Goal: Feedback & Contribution: Submit feedback/report problem

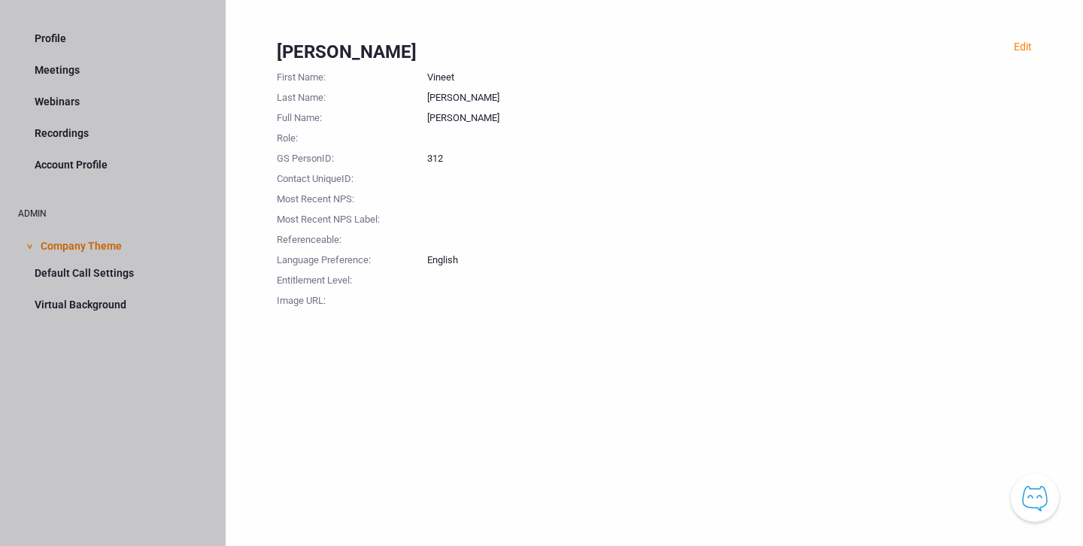
click at [585, 226] on div at bounding box center [729, 217] width 605 height 20
click at [695, 361] on div "Edit [PERSON_NAME] First Name : [PERSON_NAME] Last Name : [PERSON_NAME] Full Na…" at bounding box center [655, 273] width 858 height 546
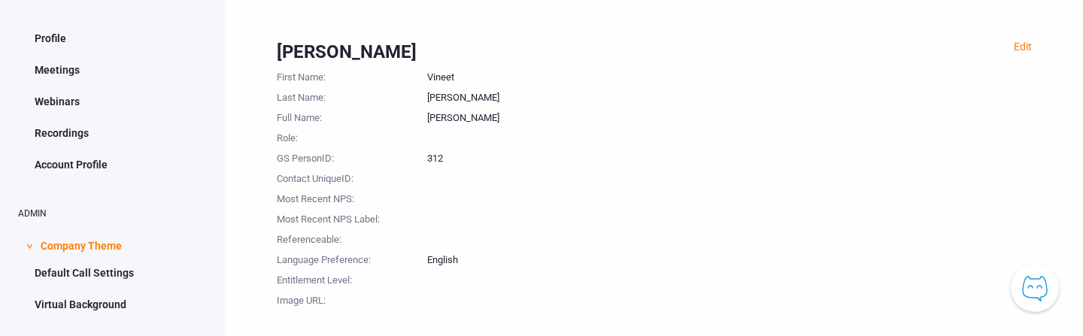
click at [62, 69] on link "Meetings" at bounding box center [113, 70] width 190 height 29
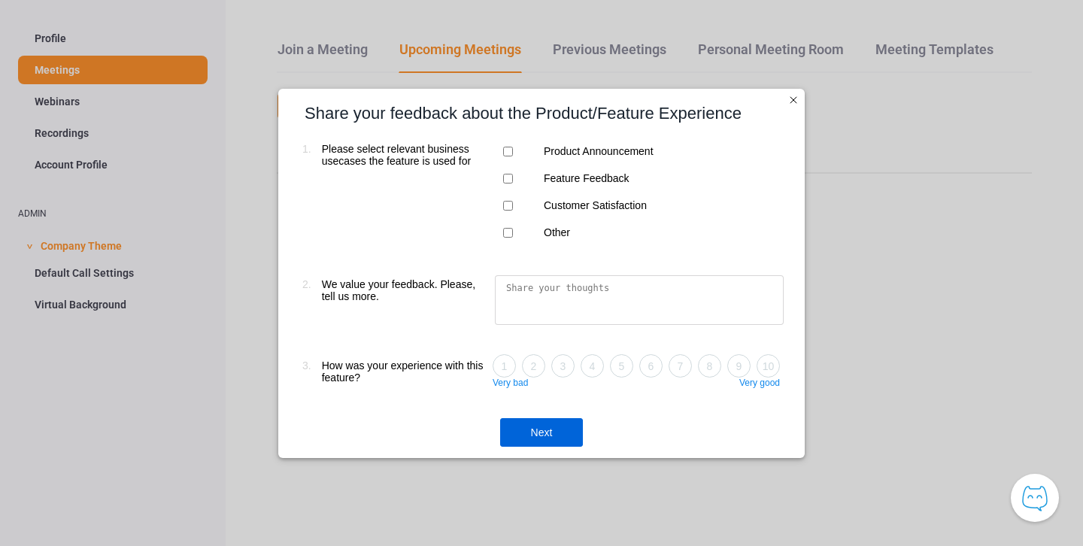
click at [506, 144] on div at bounding box center [507, 151] width 15 height 27
click at [509, 178] on input "Feature Feedback" at bounding box center [508, 179] width 10 height 10
checkbox input "true"
click at [509, 150] on input "Product Announcement" at bounding box center [508, 152] width 10 height 10
checkbox input "true"
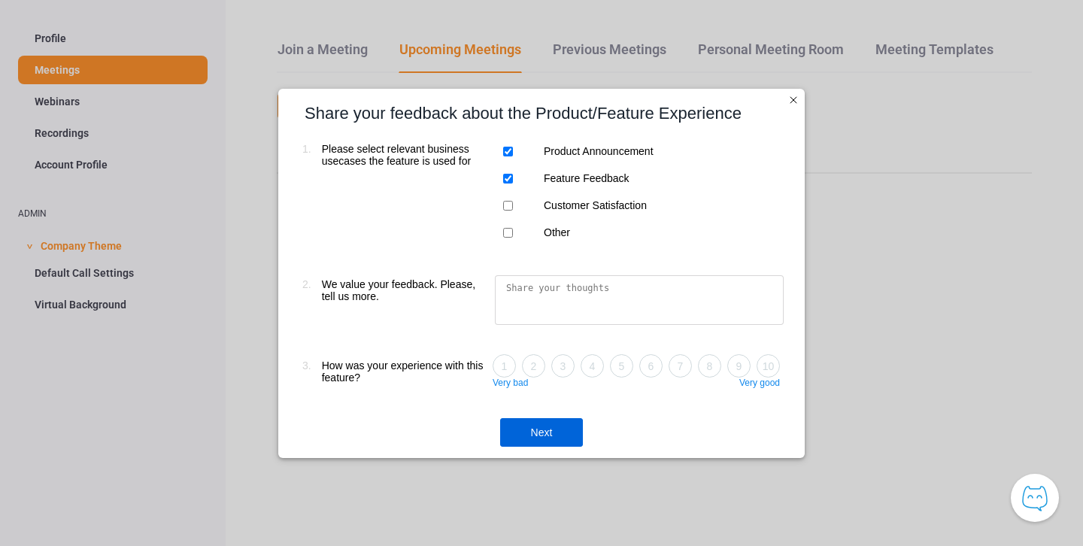
click at [549, 304] on textarea at bounding box center [639, 300] width 289 height 50
type textarea "NA"
click at [709, 336] on input "8" at bounding box center [711, 368] width 10 height 10
radio input "true"
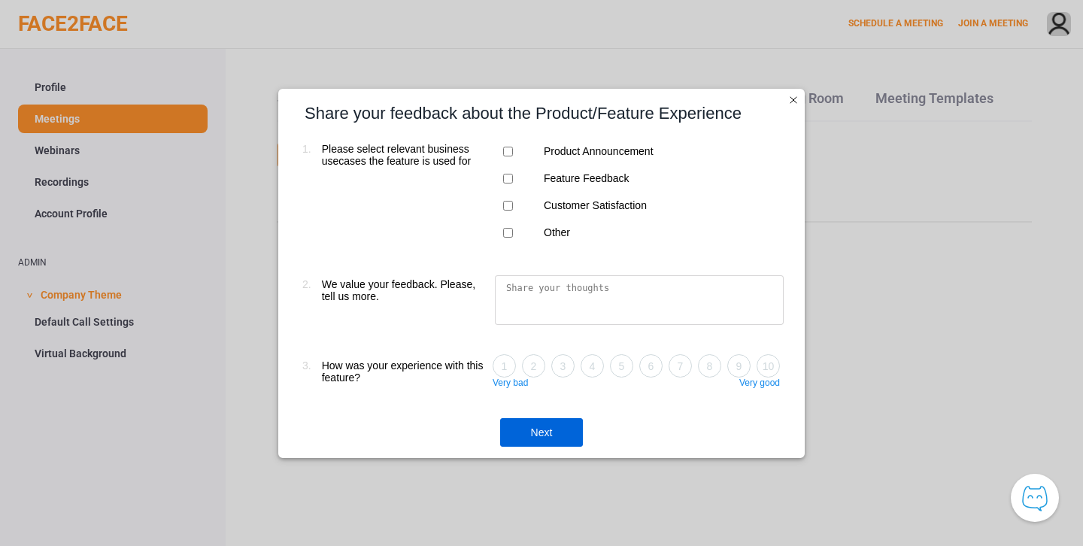
click at [507, 155] on div at bounding box center [507, 151] width 15 height 27
click at [508, 147] on input "Product Announcement" at bounding box center [508, 152] width 10 height 10
checkbox input "true"
click at [509, 168] on div at bounding box center [507, 178] width 15 height 27
click at [506, 181] on input "Feature Feedback" at bounding box center [508, 179] width 10 height 10
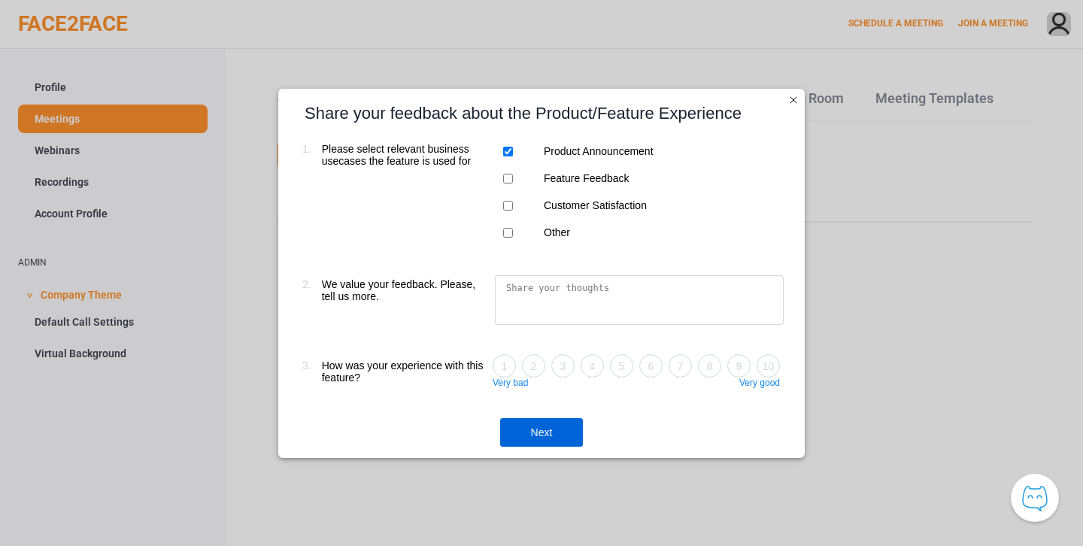
checkbox input "true"
click at [539, 288] on textarea at bounding box center [639, 300] width 289 height 50
type textarea "NA"
click at [682, 368] on input "7" at bounding box center [681, 368] width 10 height 10
radio input "true"
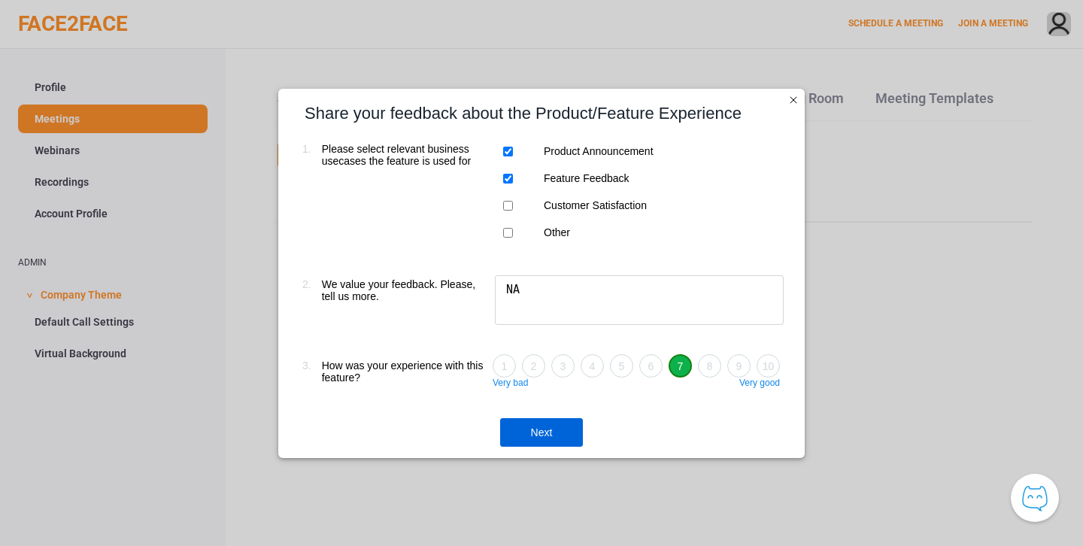
click at [537, 436] on div "Next" at bounding box center [541, 432] width 83 height 29
click at [546, 336] on div "Next" at bounding box center [541, 432] width 83 height 29
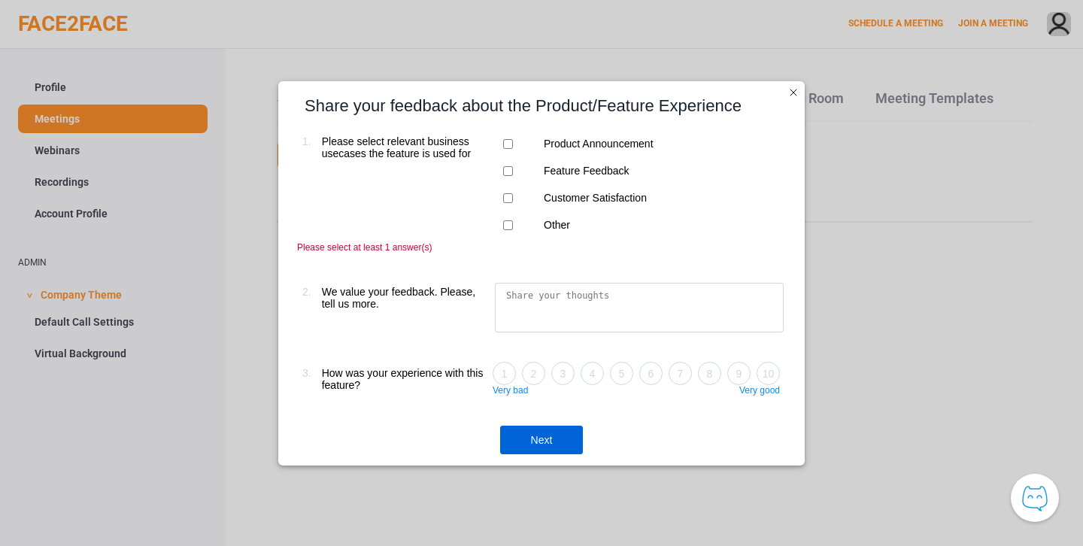
click at [509, 224] on input "Other" at bounding box center [508, 225] width 10 height 10
checkbox input "true"
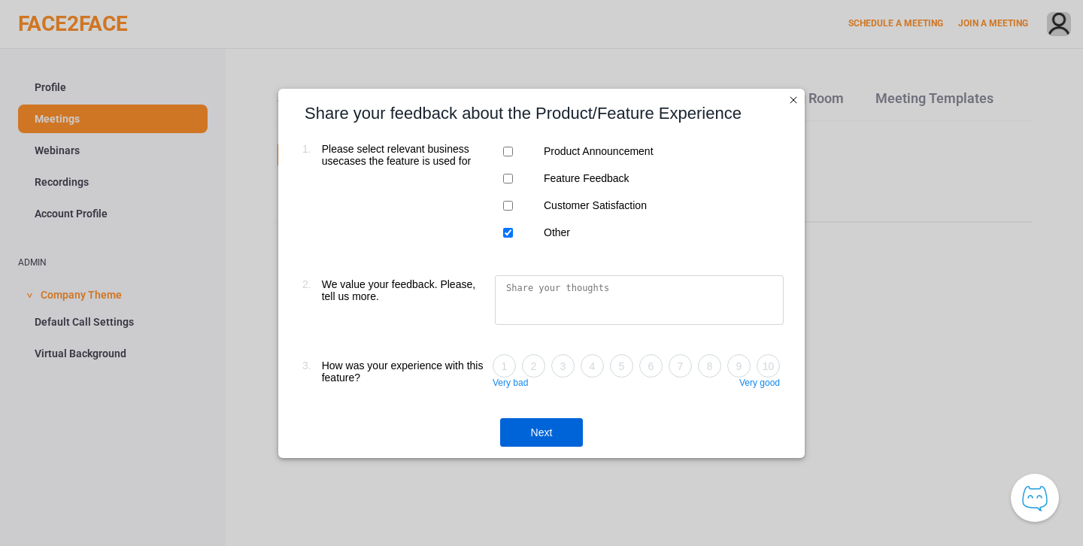
click at [518, 284] on textarea at bounding box center [639, 300] width 289 height 50
type textarea "NA"
click at [709, 336] on input "8" at bounding box center [711, 368] width 10 height 10
radio input "true"
click at [549, 336] on div "Next" at bounding box center [541, 432] width 83 height 29
